Goal: Navigation & Orientation: Find specific page/section

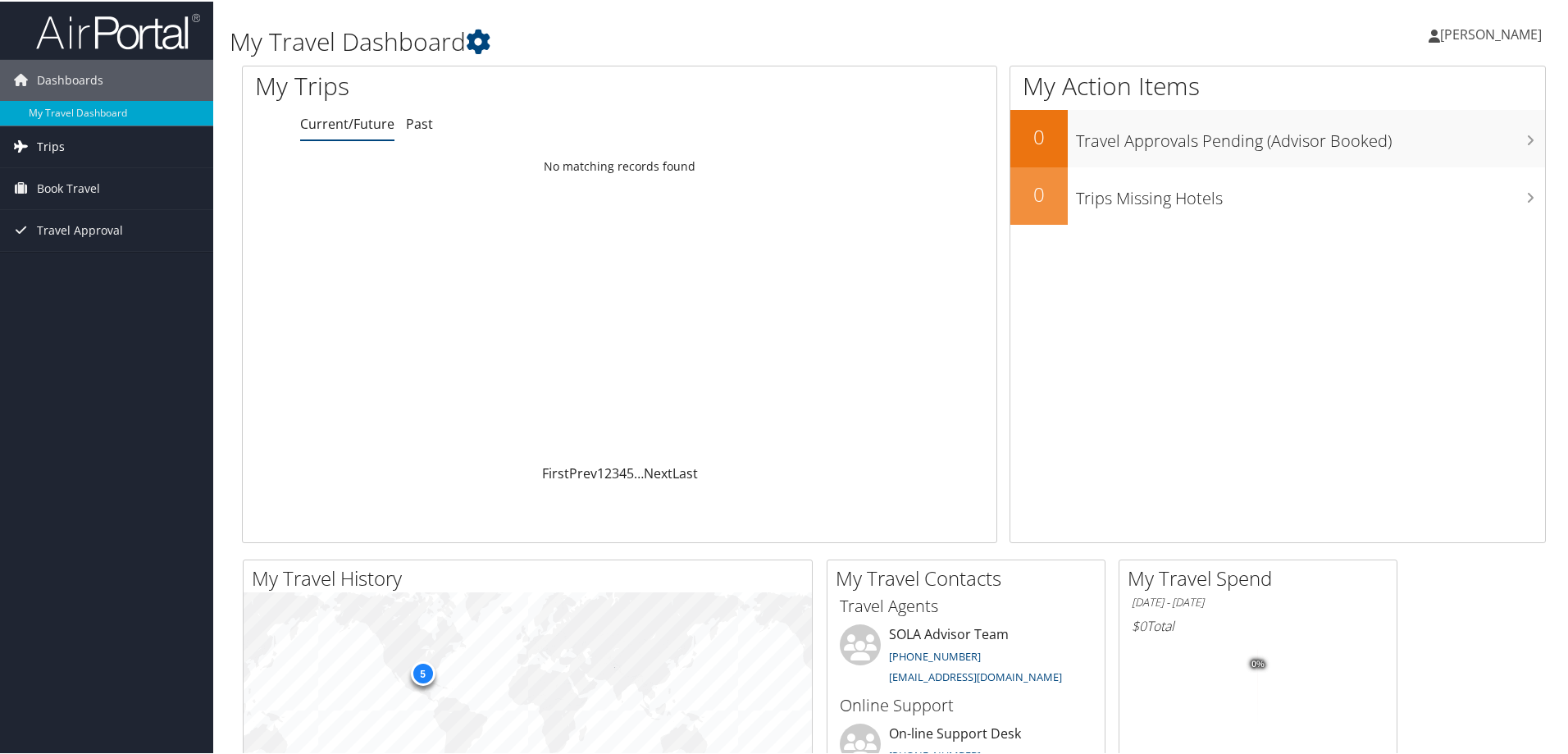
click at [64, 143] on link "Trips" at bounding box center [106, 145] width 213 height 41
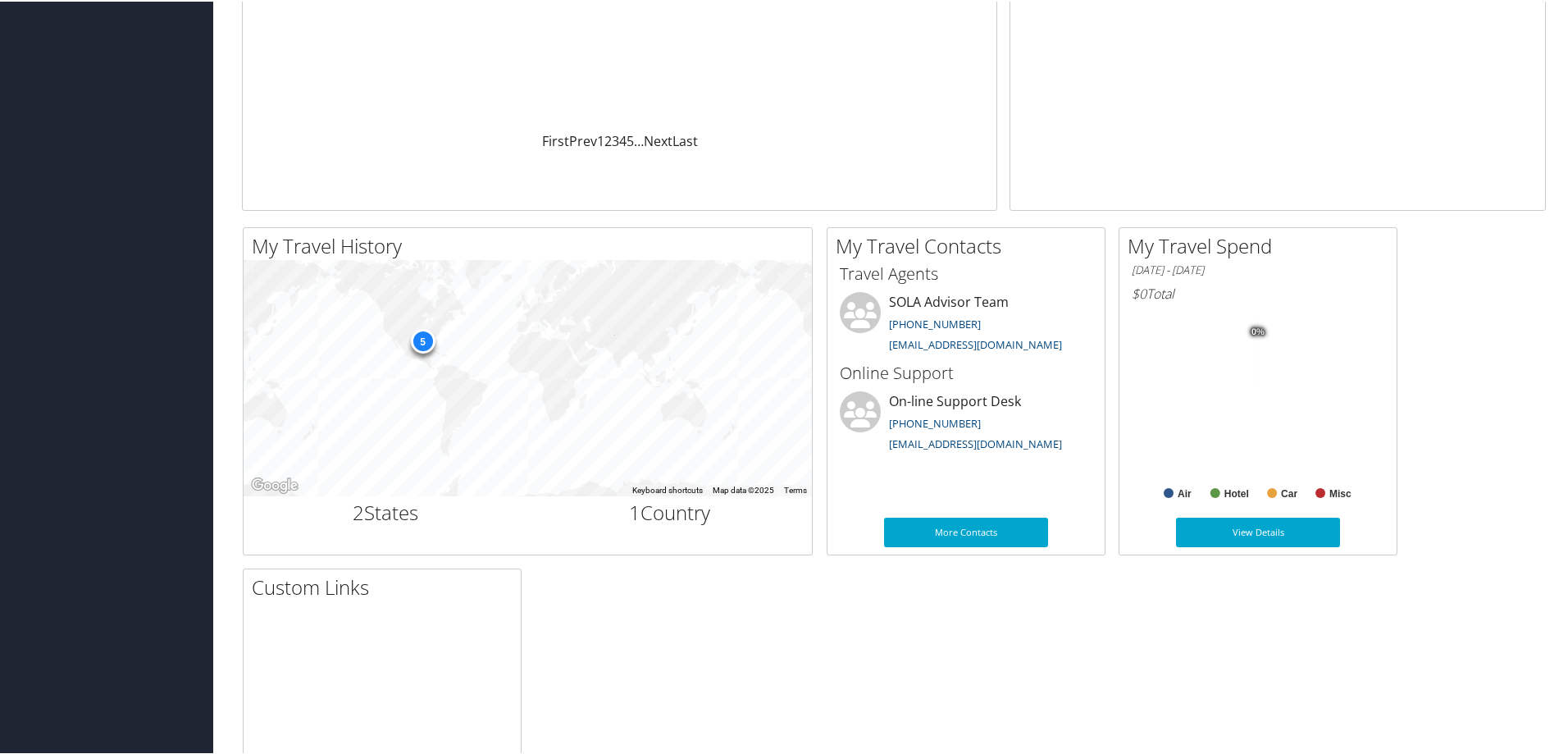
scroll to position [492, 0]
